Goal: Task Accomplishment & Management: Use online tool/utility

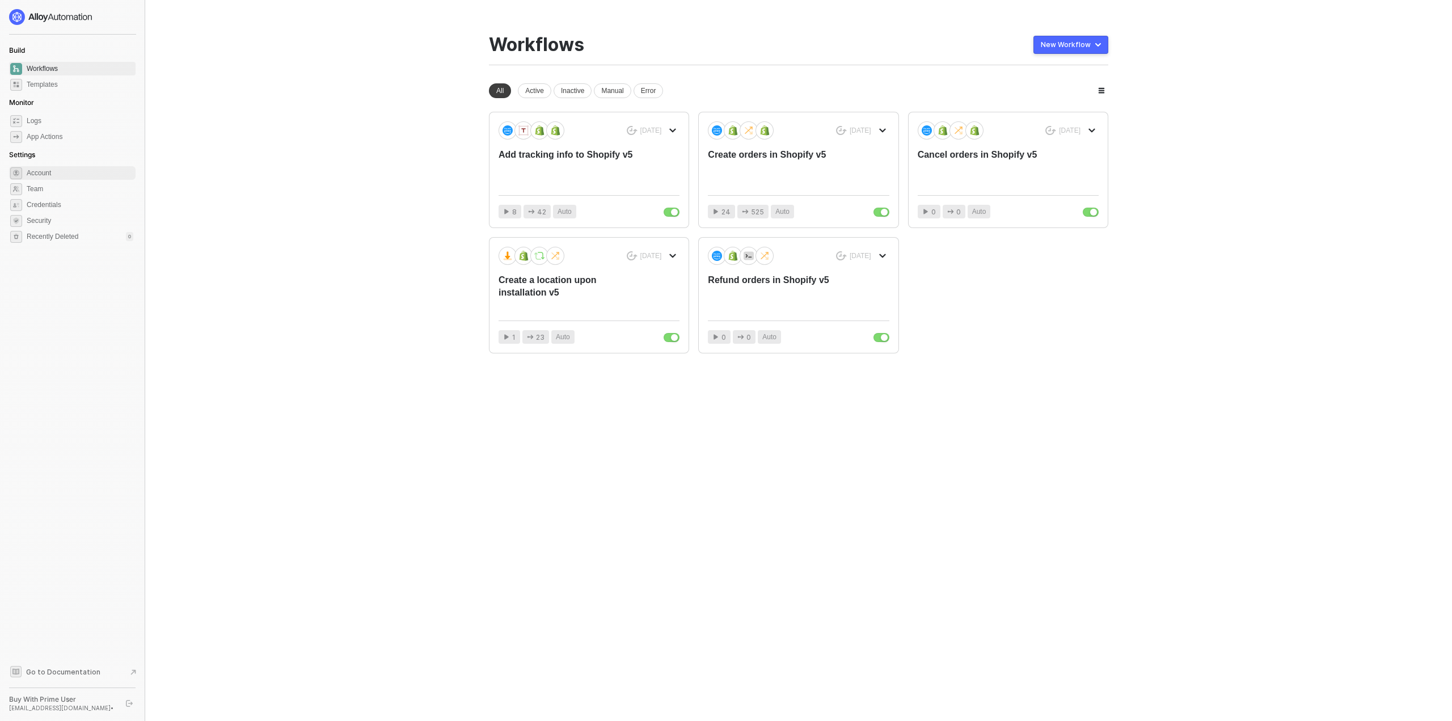
click at [41, 174] on span "Account" at bounding box center [80, 173] width 107 height 14
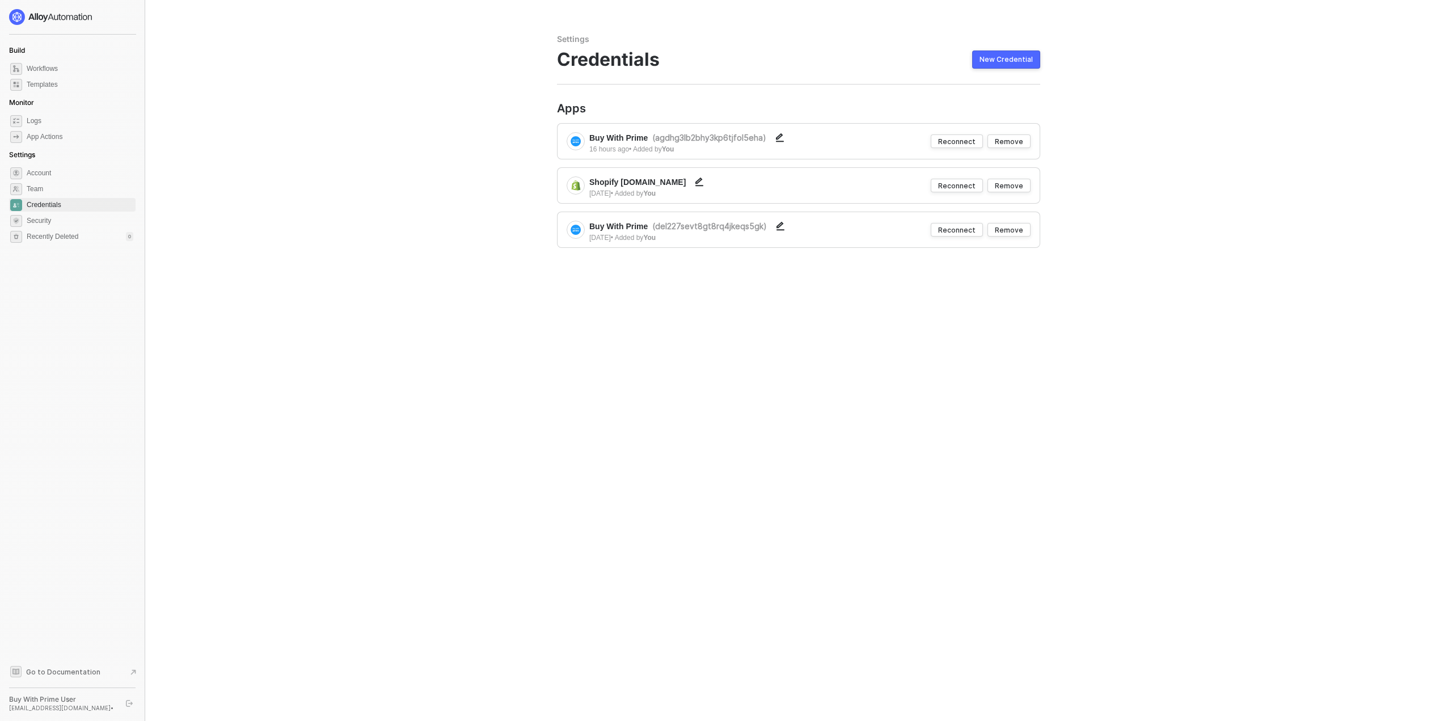
click at [960, 143] on div "Reconnect" at bounding box center [956, 142] width 37 height 10
click at [963, 139] on div "Reconnect" at bounding box center [956, 142] width 37 height 10
click at [958, 187] on div "Reconnect" at bounding box center [956, 186] width 37 height 10
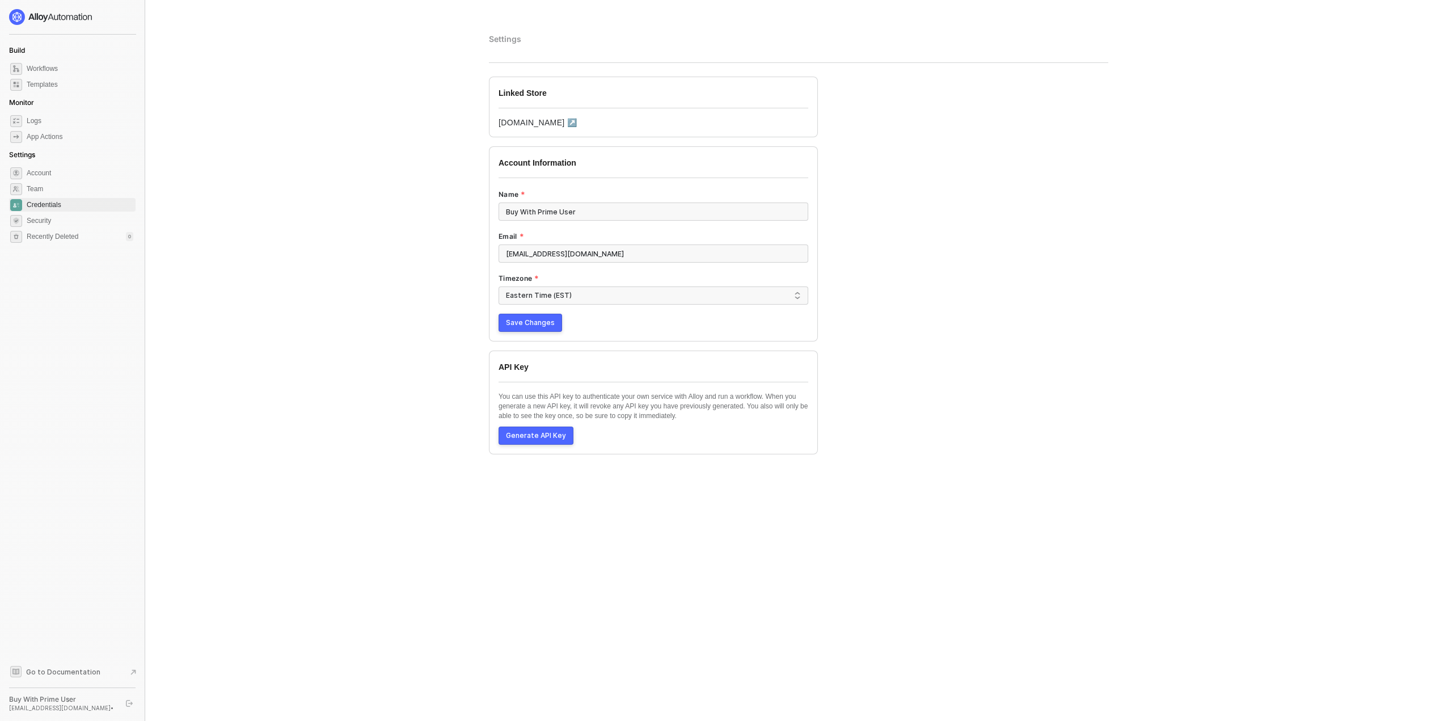
click at [519, 327] on span "Save Changes" at bounding box center [530, 322] width 49 height 9
click at [39, 138] on div "App Actions" at bounding box center [45, 137] width 36 height 10
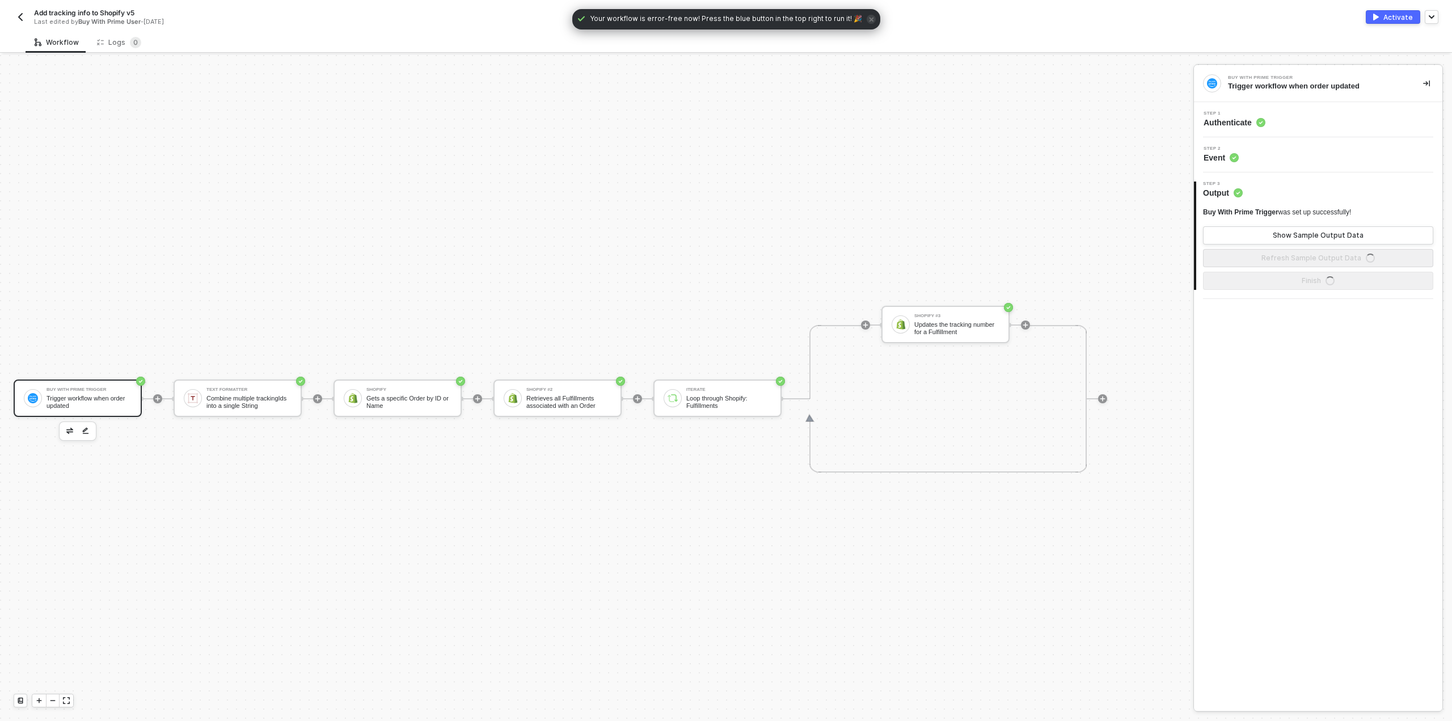
scroll to position [21, 0]
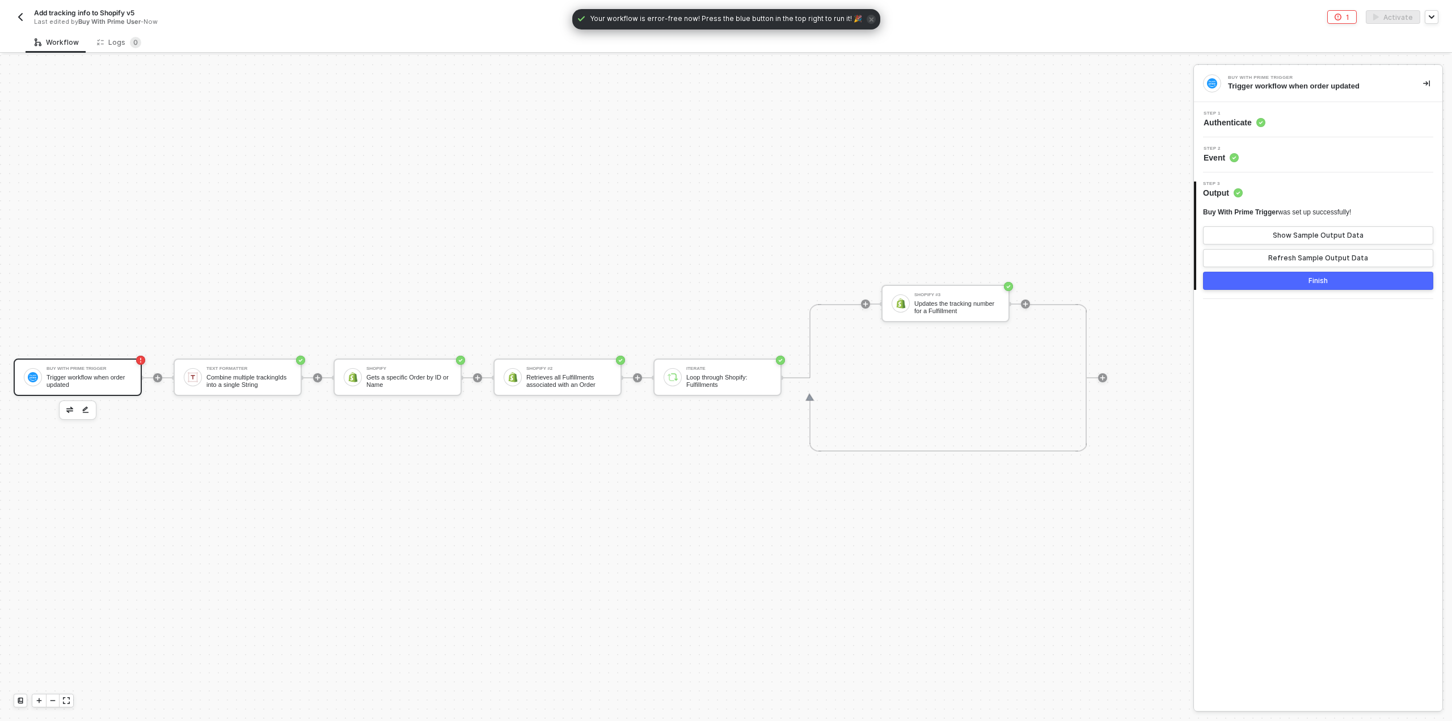
click at [1321, 279] on div "Finish" at bounding box center [1318, 280] width 19 height 9
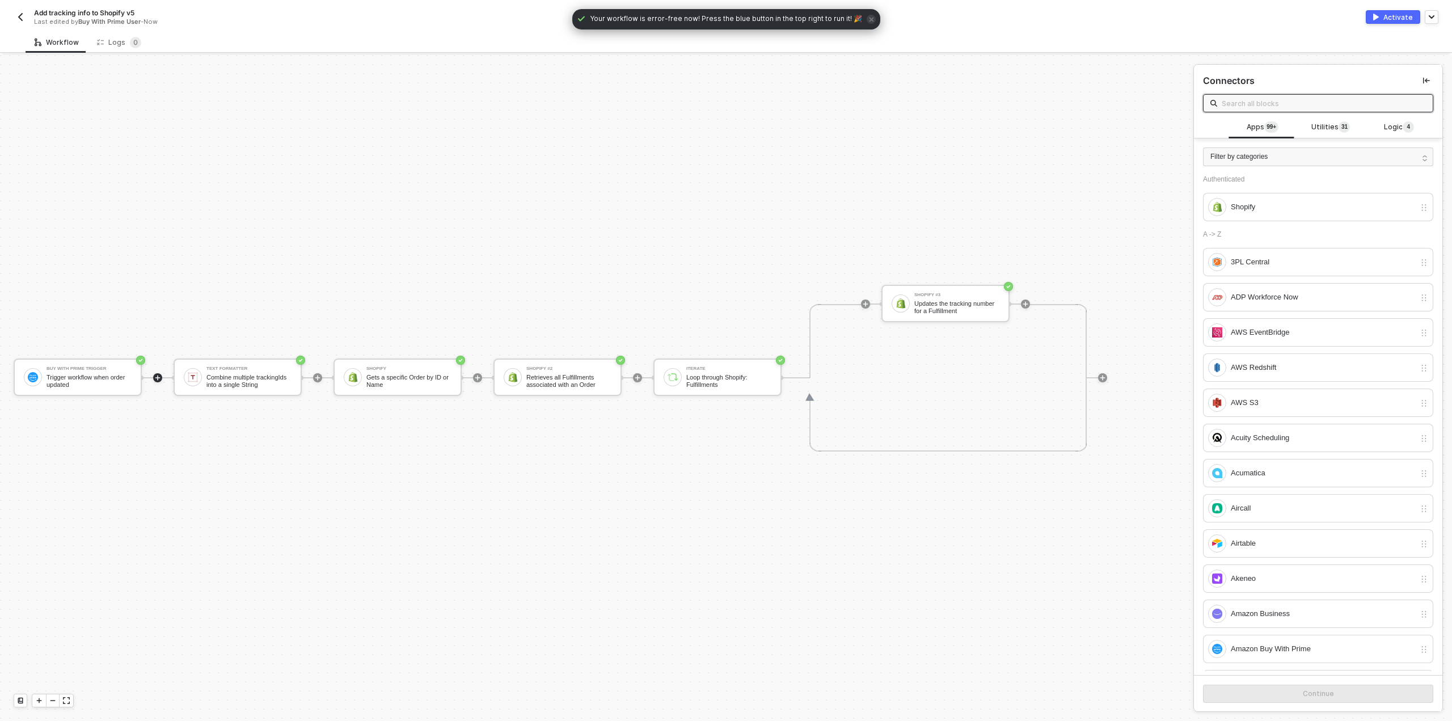
scroll to position [57, 0]
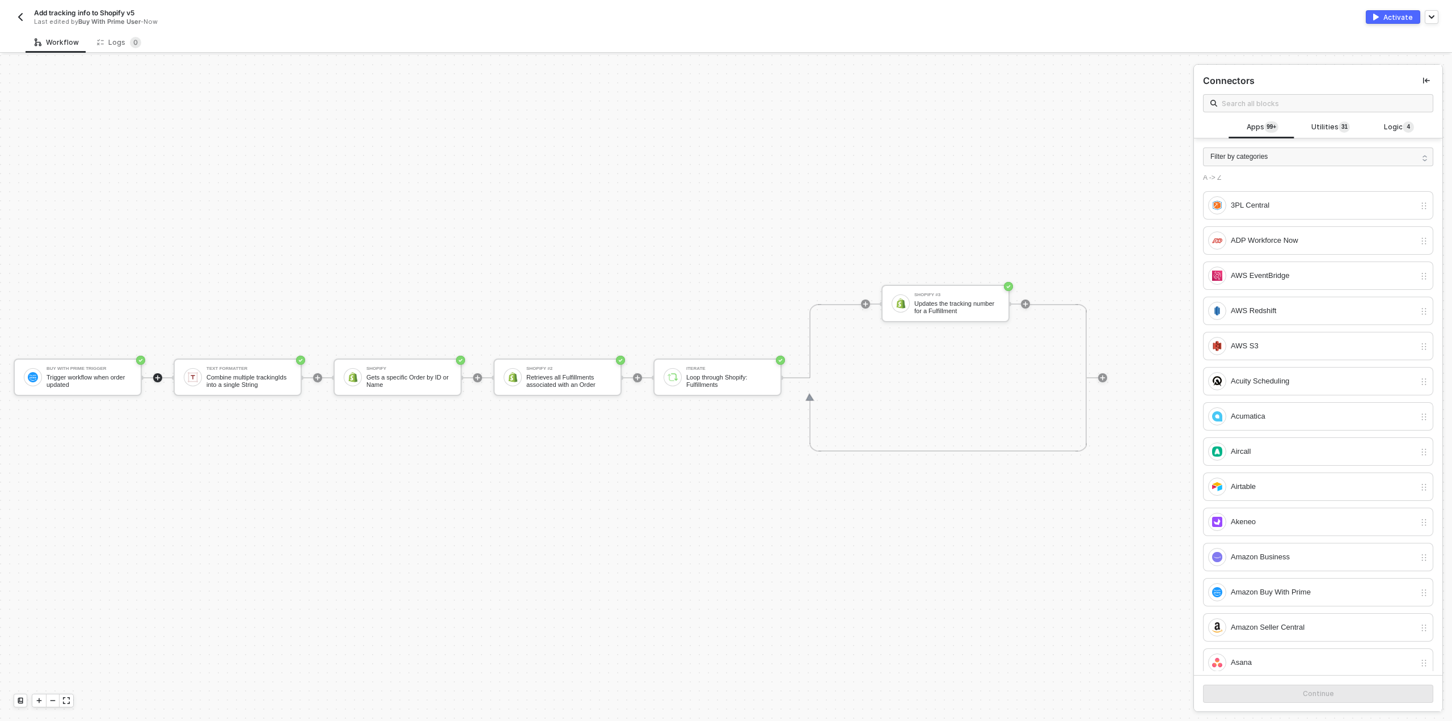
click at [1406, 17] on div "Activate" at bounding box center [1399, 17] width 30 height 10
click at [22, 14] on img "button" at bounding box center [20, 16] width 9 height 9
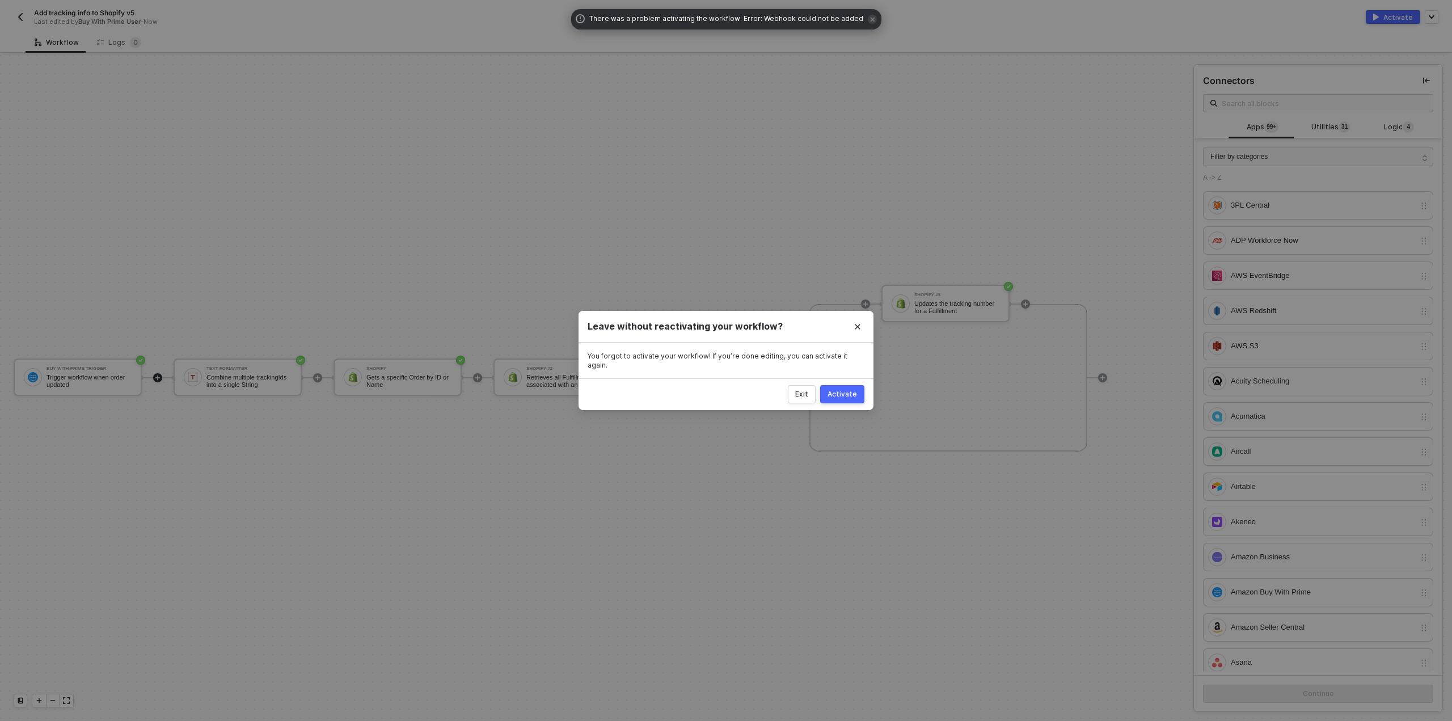
click at [838, 393] on div "Activate" at bounding box center [843, 394] width 30 height 9
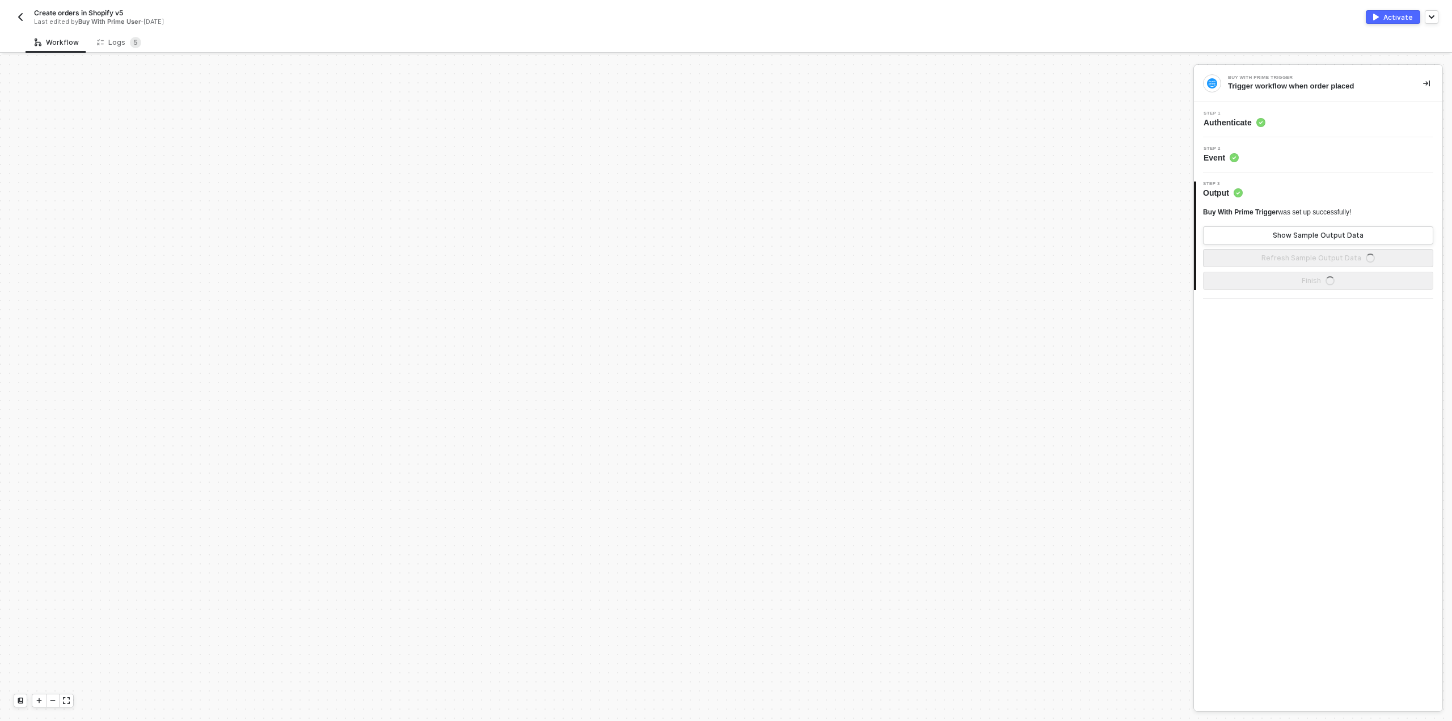
scroll to position [535, 0]
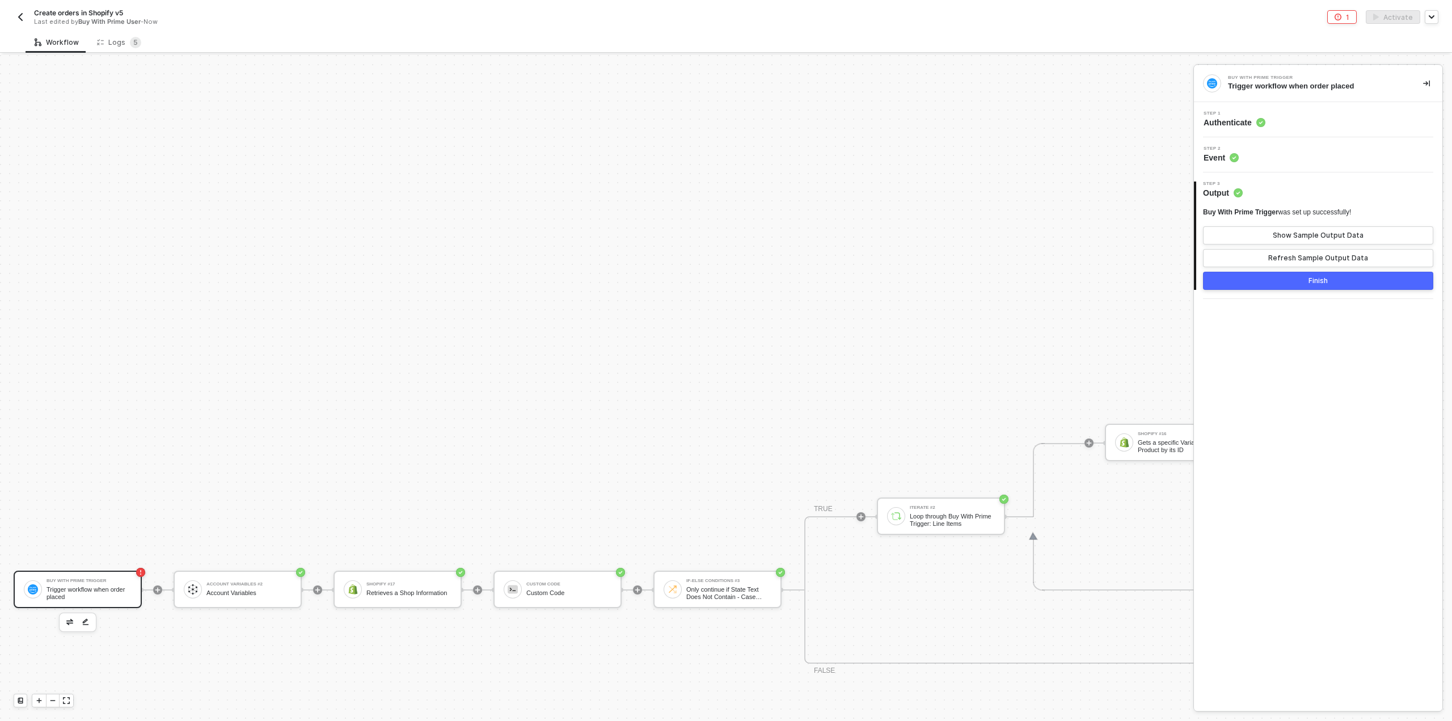
click at [1319, 281] on div "Finish" at bounding box center [1318, 280] width 19 height 9
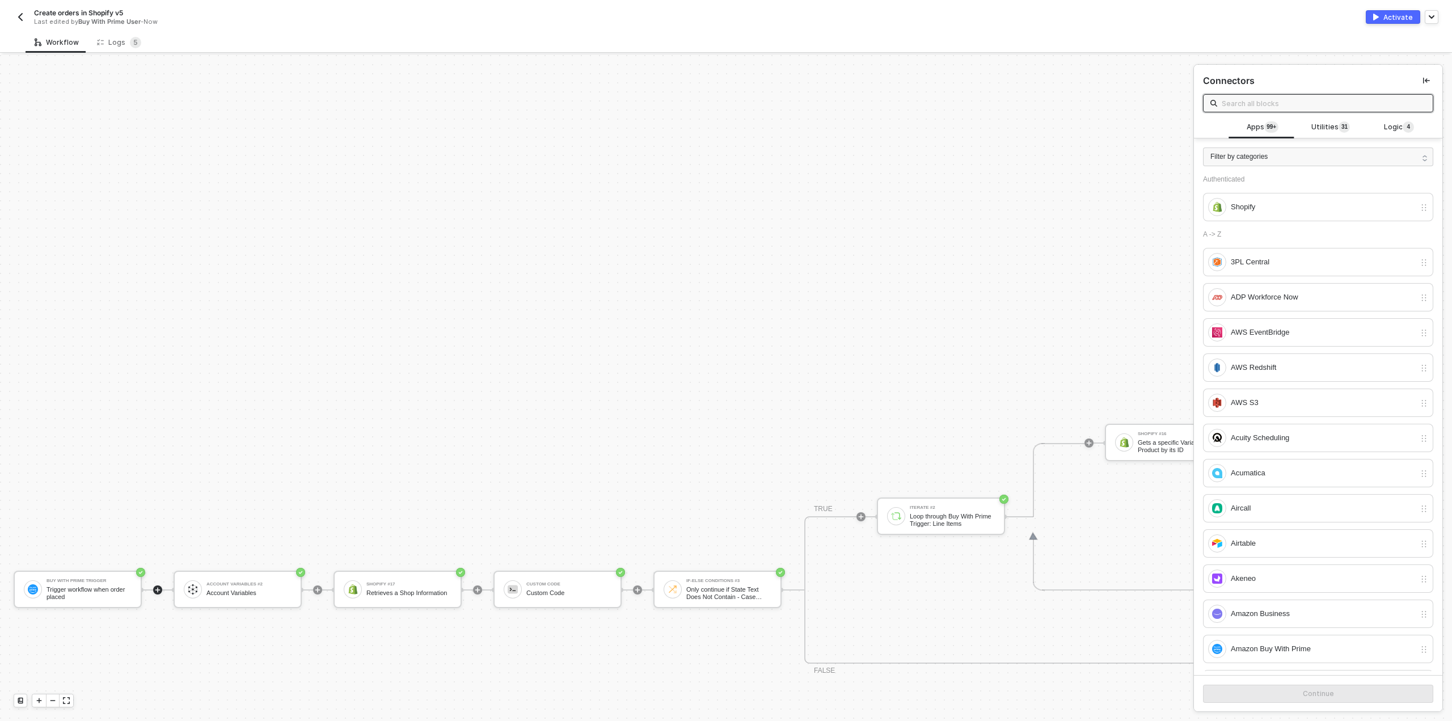
click at [1397, 16] on div "Activate" at bounding box center [1399, 17] width 30 height 10
click at [1402, 18] on div "Activate" at bounding box center [1399, 17] width 30 height 10
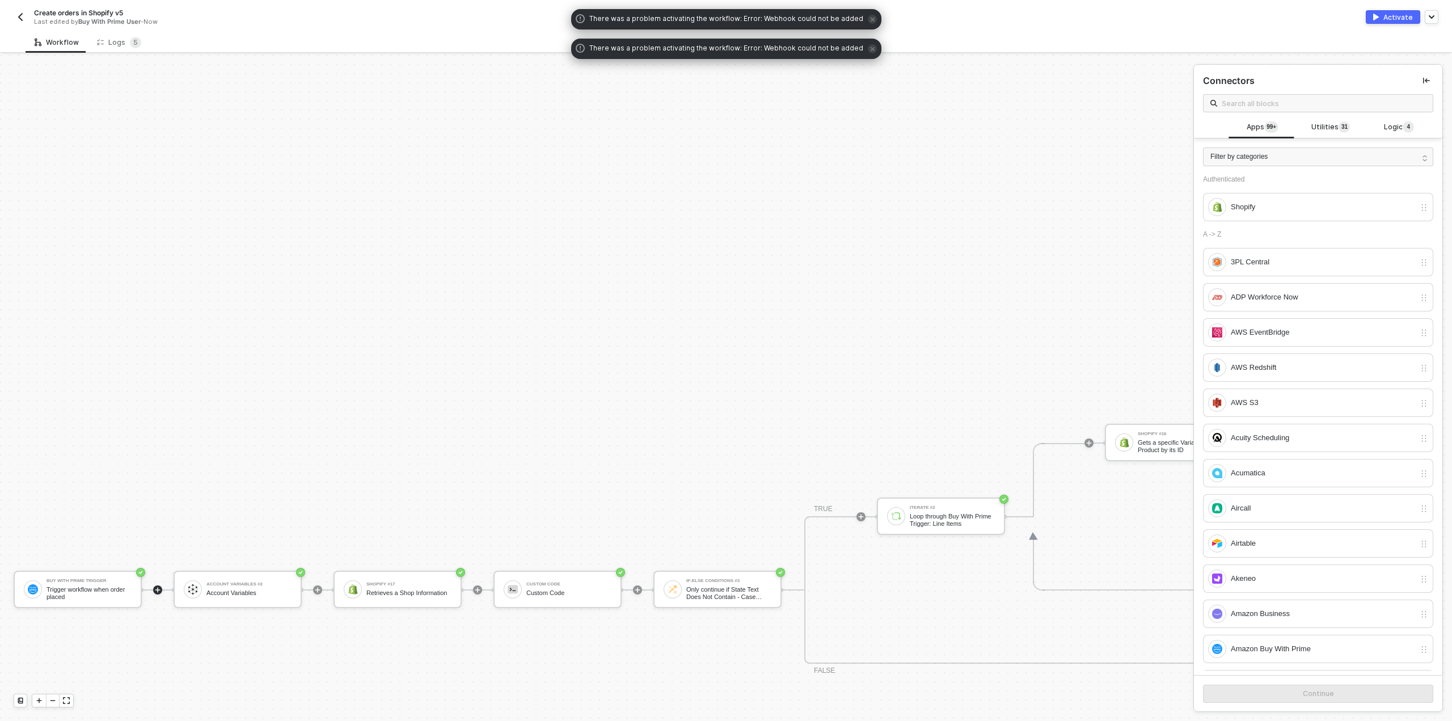
click at [15, 16] on button "button" at bounding box center [21, 17] width 14 height 14
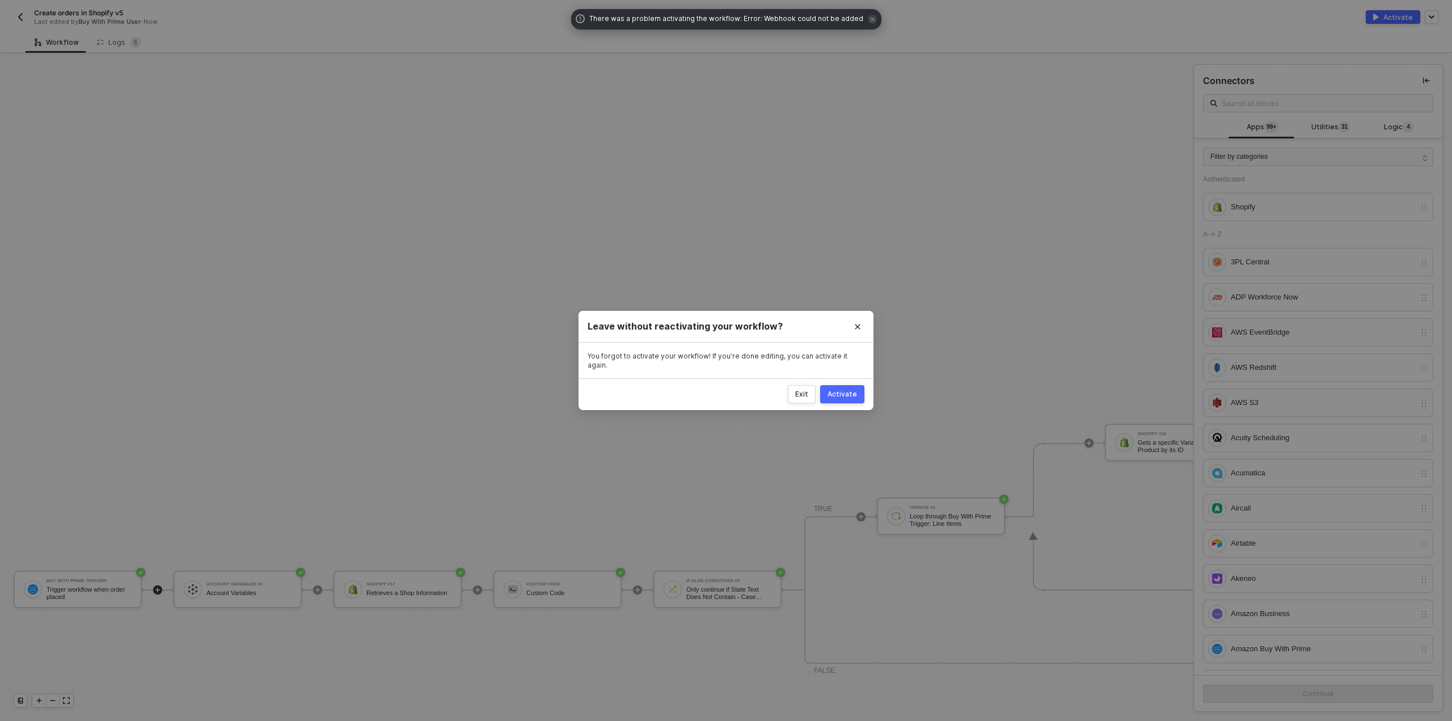
click at [857, 391] on button "Activate" at bounding box center [842, 394] width 44 height 18
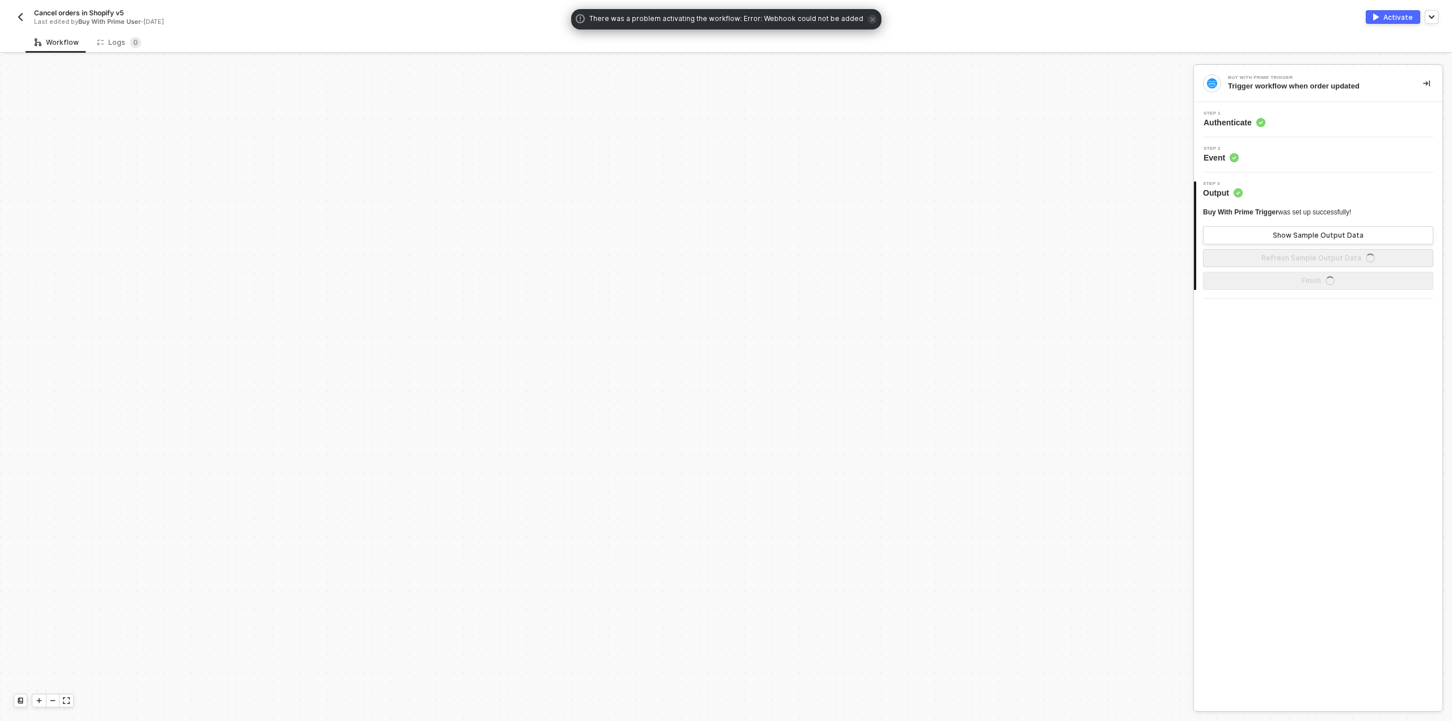
scroll to position [742, 0]
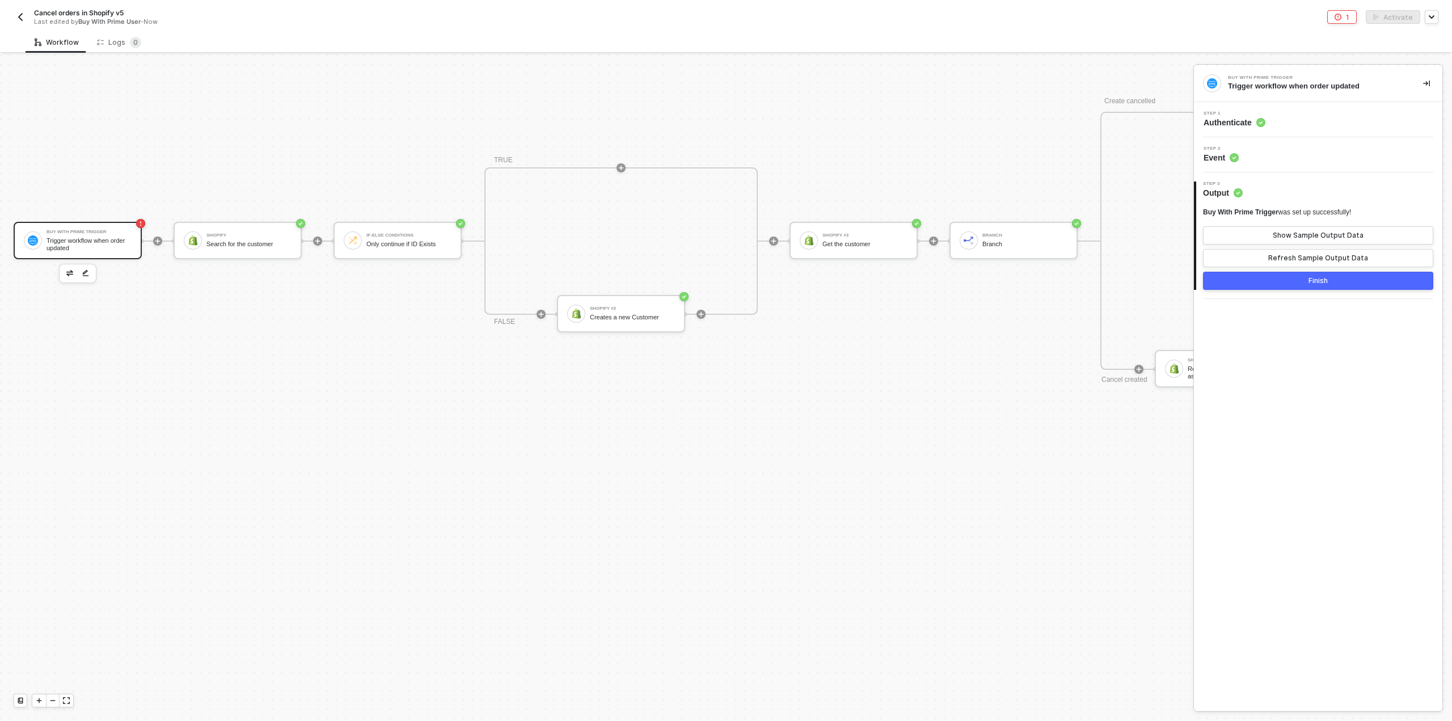
click at [1318, 285] on div "Finish" at bounding box center [1318, 280] width 19 height 9
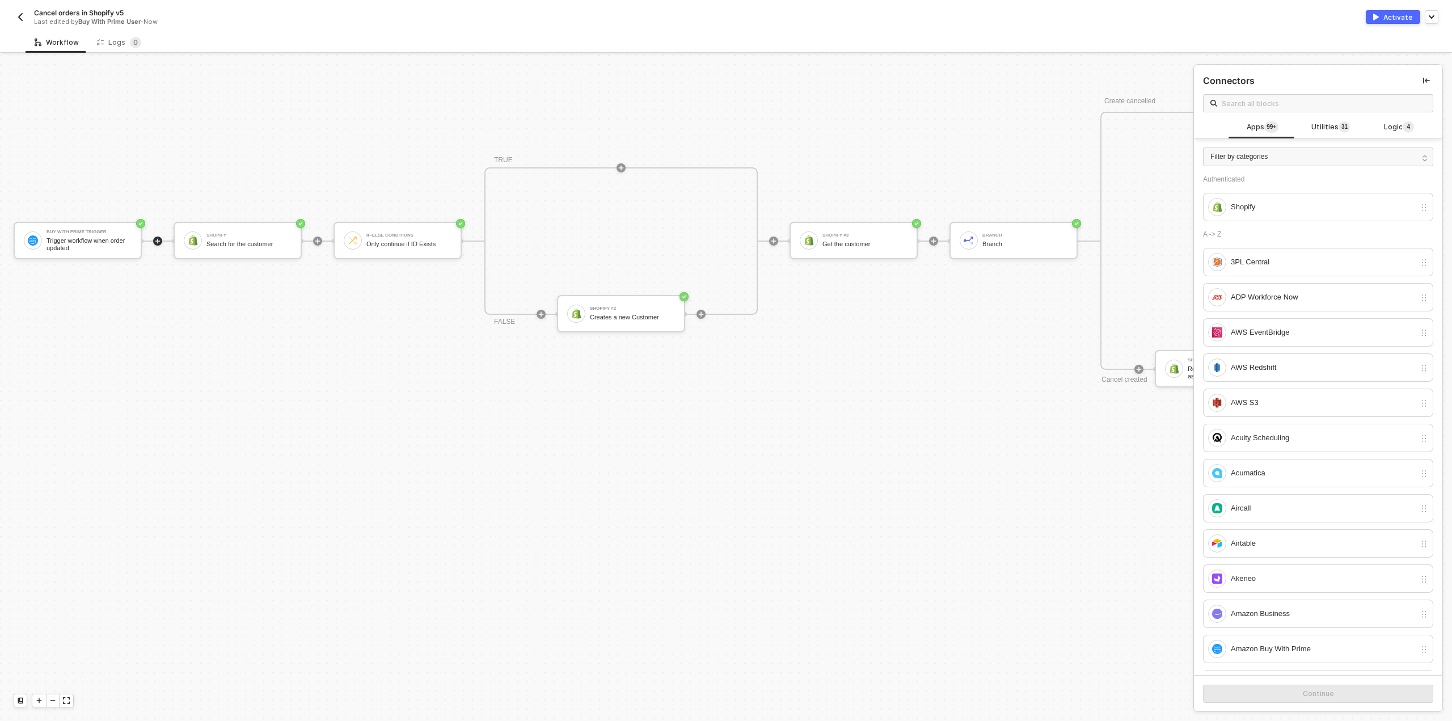
click at [1393, 16] on div "Activate" at bounding box center [1399, 17] width 30 height 10
click at [22, 15] on img "button" at bounding box center [20, 16] width 9 height 9
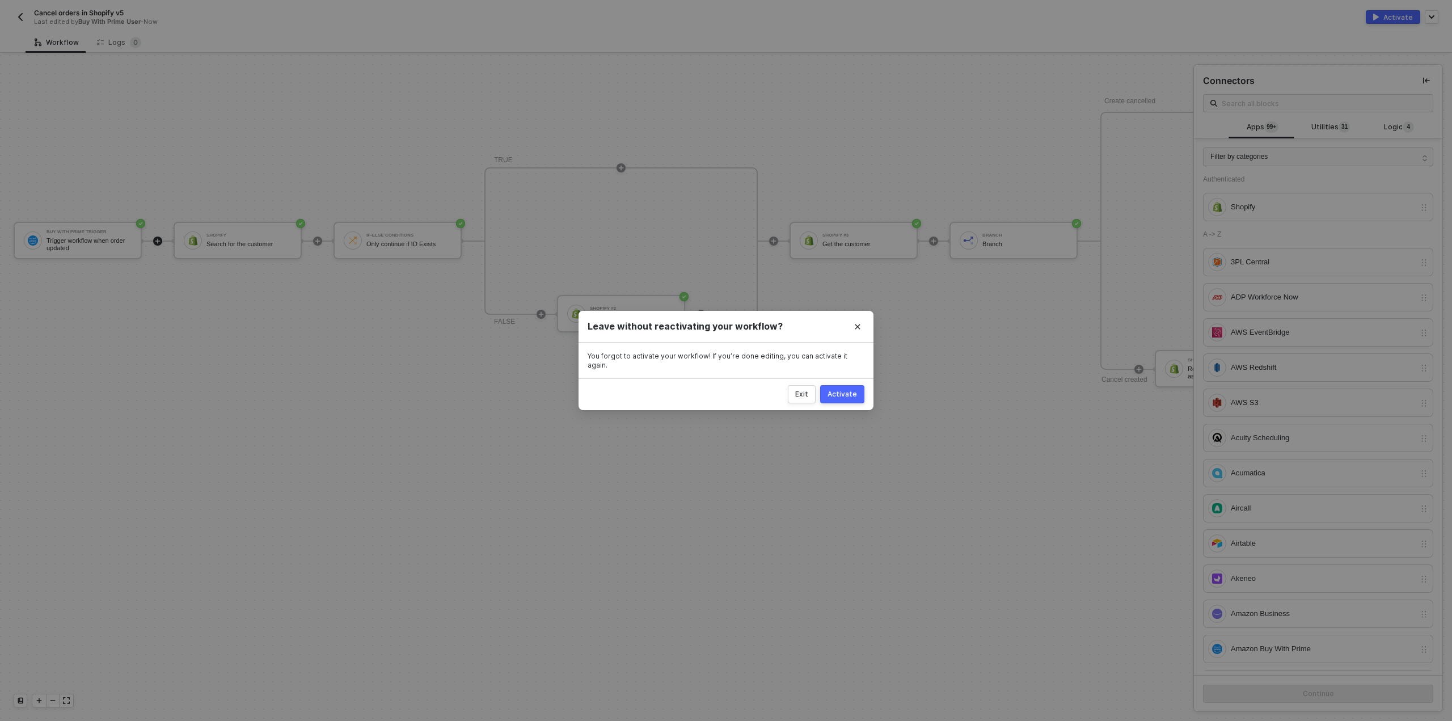
click at [844, 390] on div "Activate" at bounding box center [843, 394] width 30 height 9
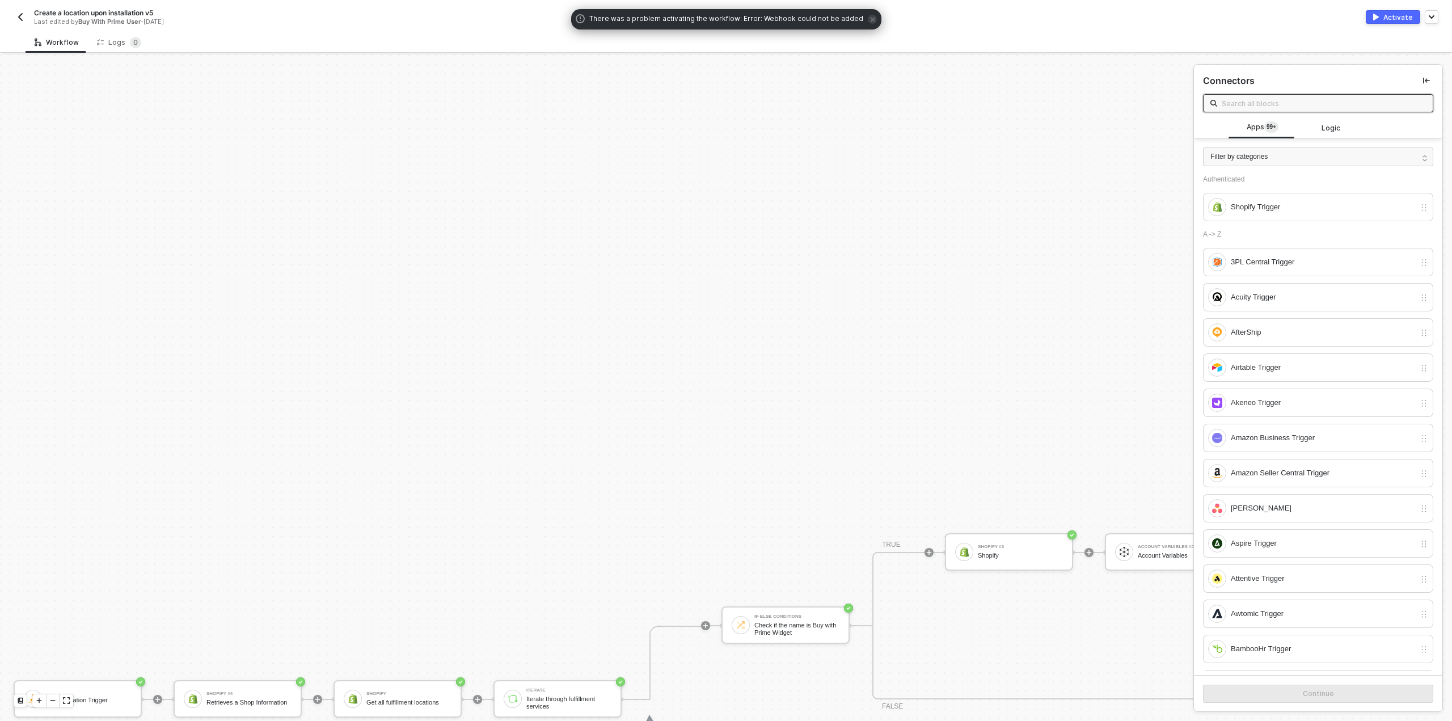
scroll to position [322, 0]
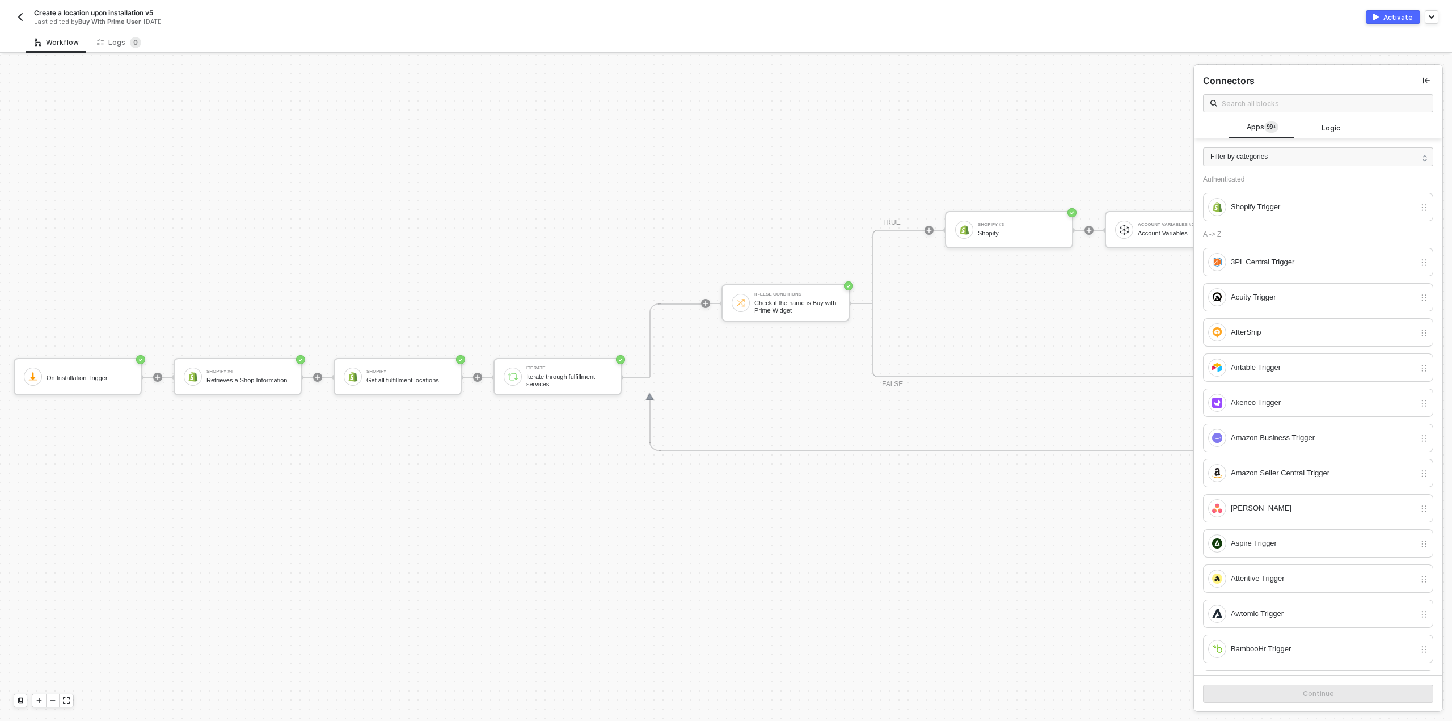
click at [1396, 18] on div "Activate" at bounding box center [1399, 17] width 30 height 10
click at [22, 14] on img "button" at bounding box center [20, 16] width 9 height 9
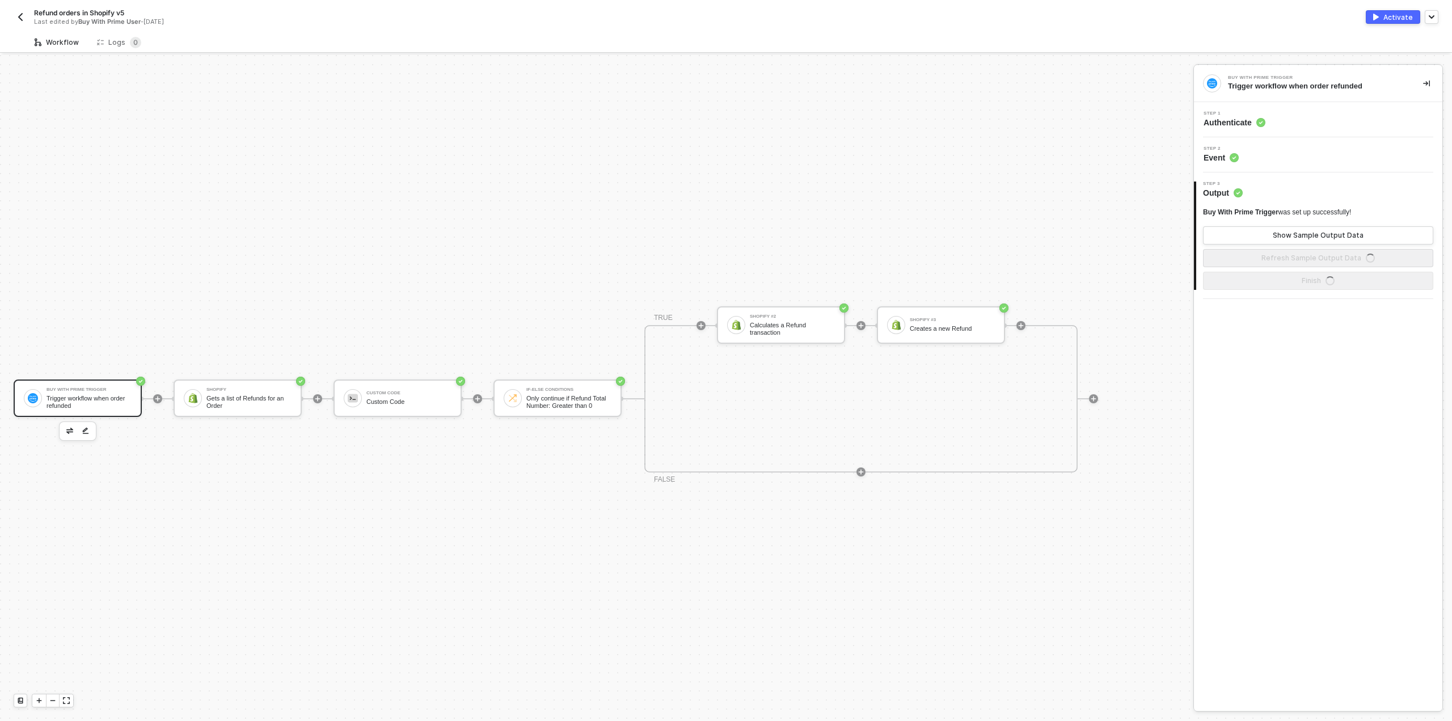
scroll to position [21, 0]
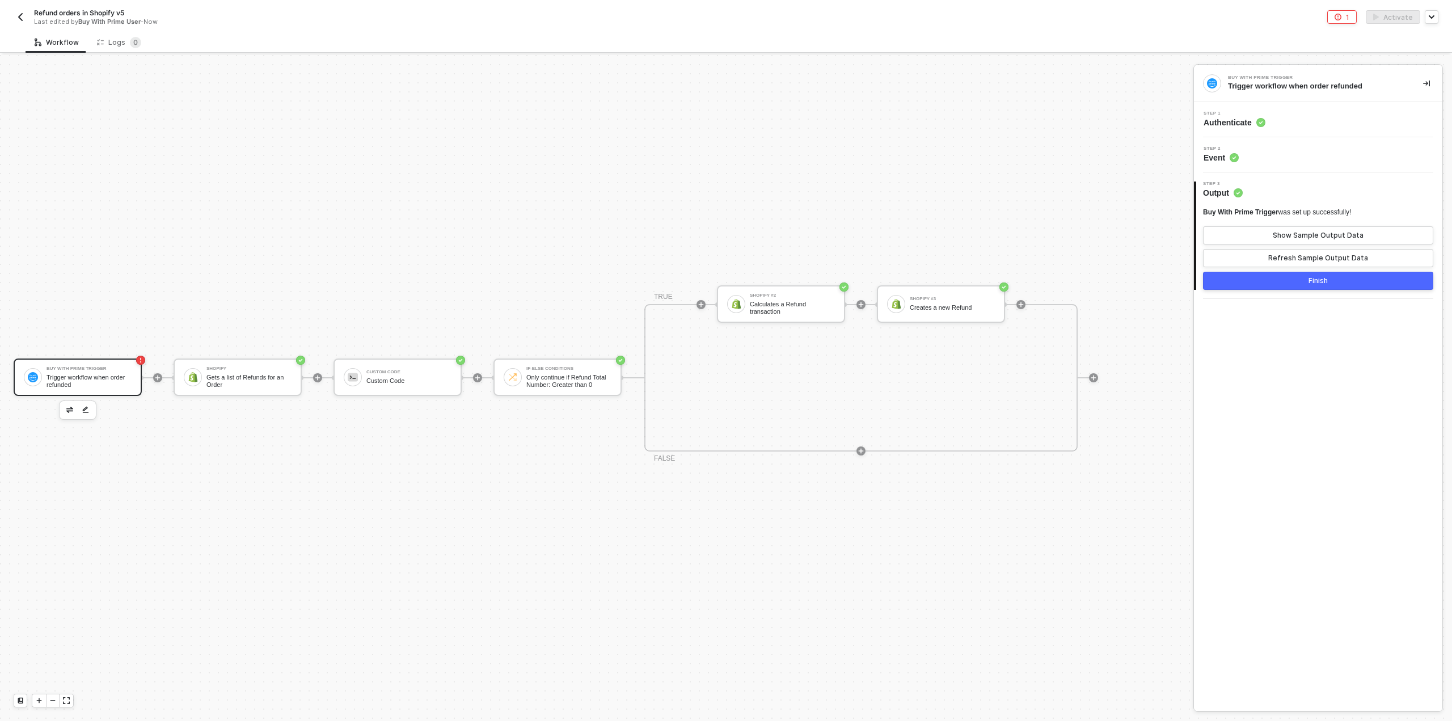
click at [1356, 280] on button "Finish" at bounding box center [1318, 281] width 230 height 18
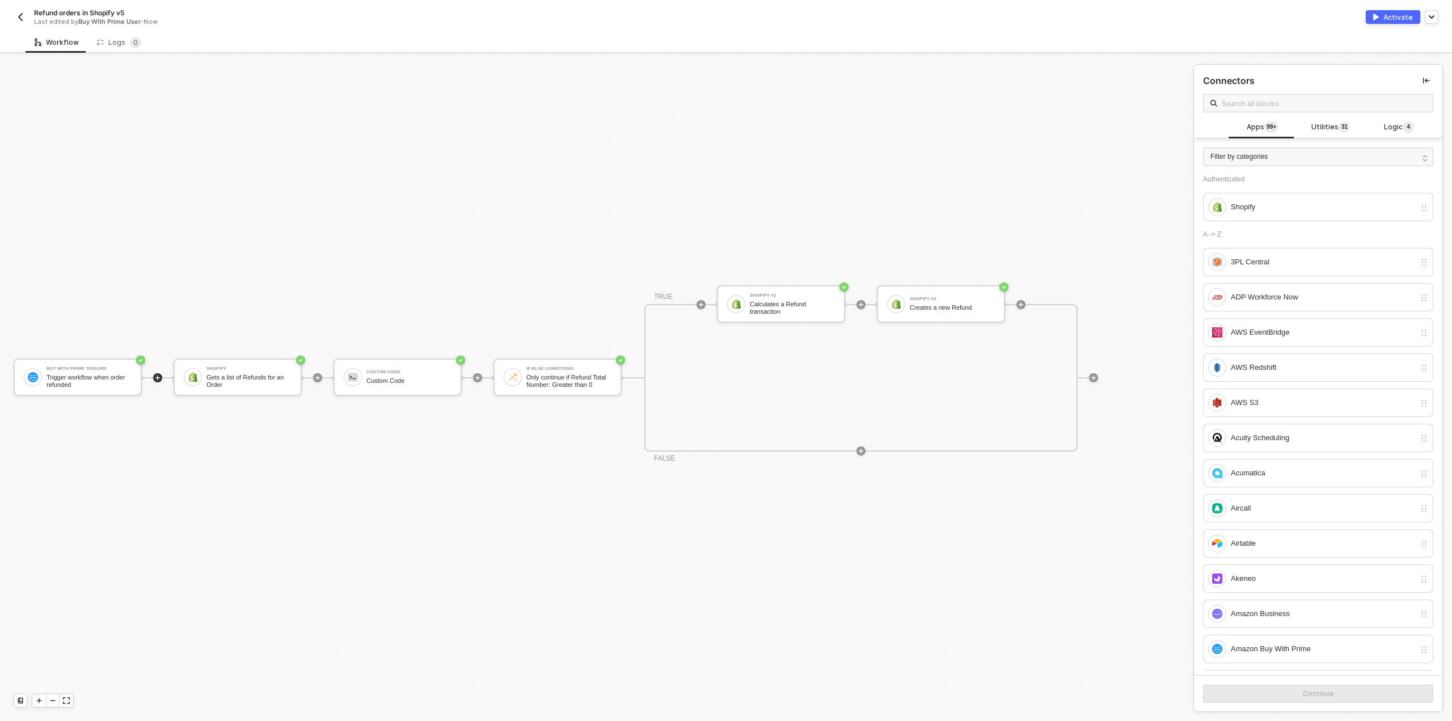
click at [1389, 14] on div "Activate" at bounding box center [1399, 17] width 30 height 10
click at [17, 9] on div "Refund orders in Shopify v5 Last edited by Buy With Prime User - Now" at bounding box center [370, 17] width 713 height 18
click at [18, 14] on img "button" at bounding box center [20, 16] width 9 height 9
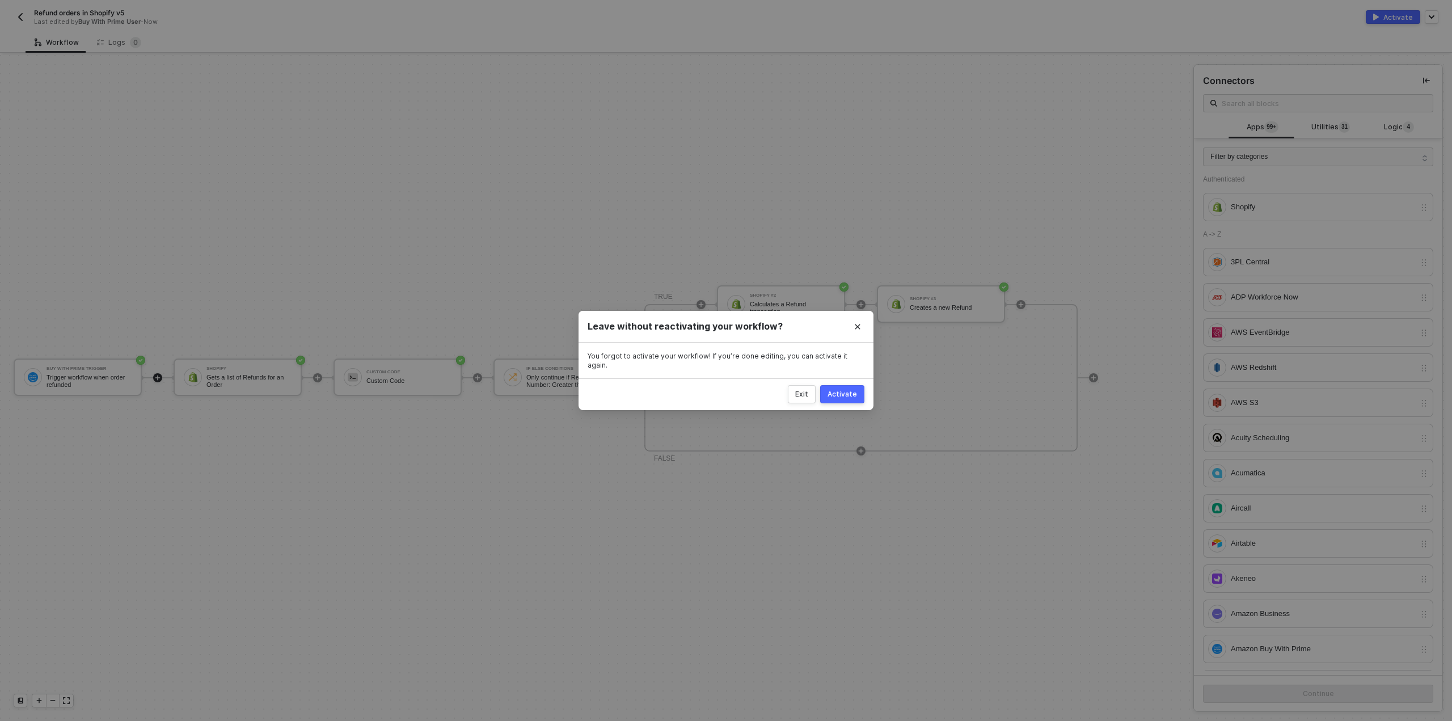
click at [842, 390] on div "Activate" at bounding box center [843, 394] width 30 height 9
